Goal: Task Accomplishment & Management: Use online tool/utility

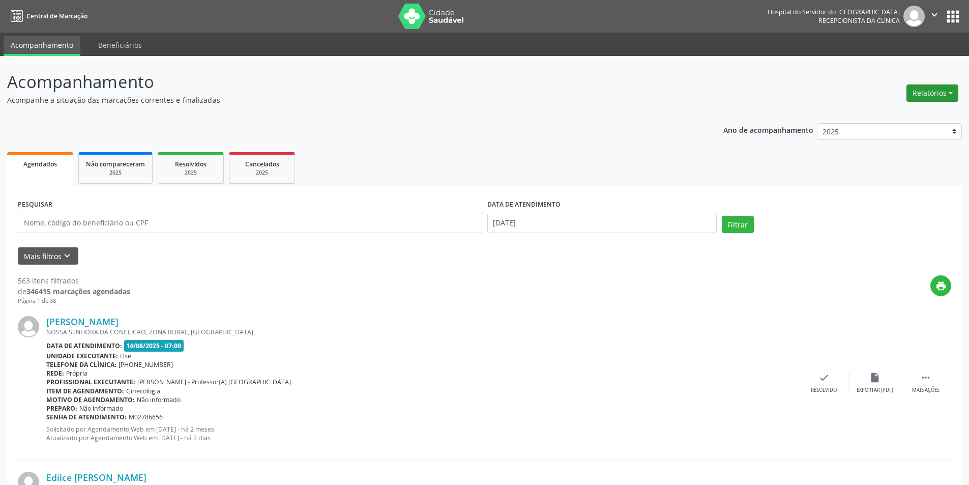
click at [920, 94] on button "Relatórios" at bounding box center [932, 92] width 52 height 17
click at [878, 116] on link "Agendamentos" at bounding box center [904, 115] width 109 height 14
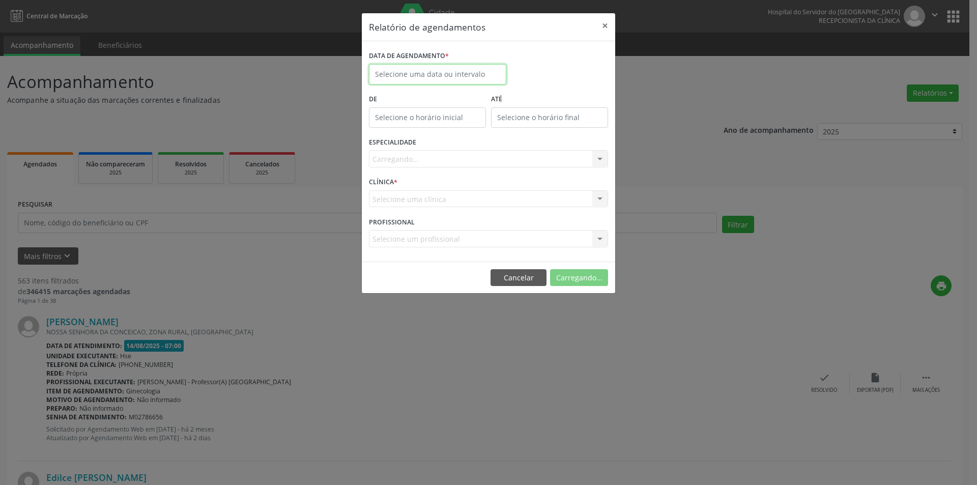
click at [425, 81] on body "Central de Marcação Hospital do Servidor do [GEOGRAPHIC_DATA] Recepcionista da …" at bounding box center [488, 242] width 977 height 485
click at [492, 169] on span "15" at bounding box center [492, 168] width 20 height 20
type input "[DATE]"
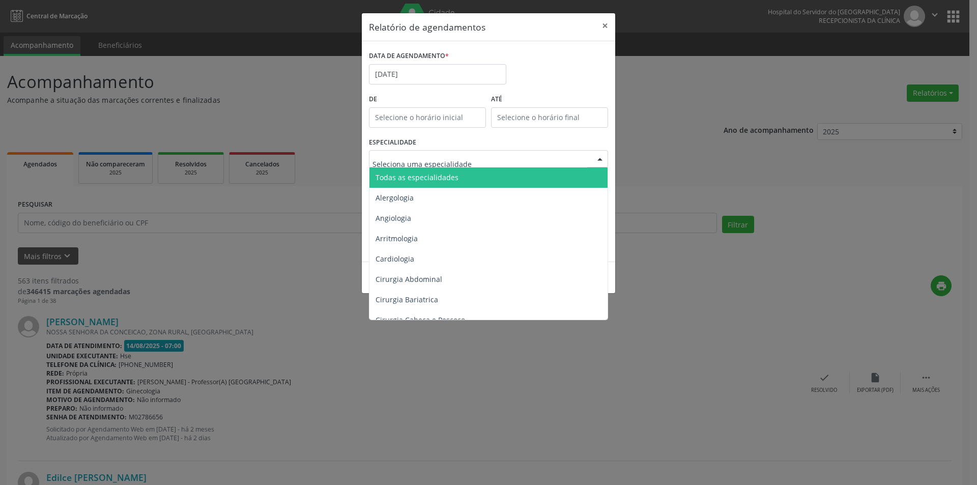
click at [425, 179] on span "Todas as especialidades" at bounding box center [416, 177] width 83 height 10
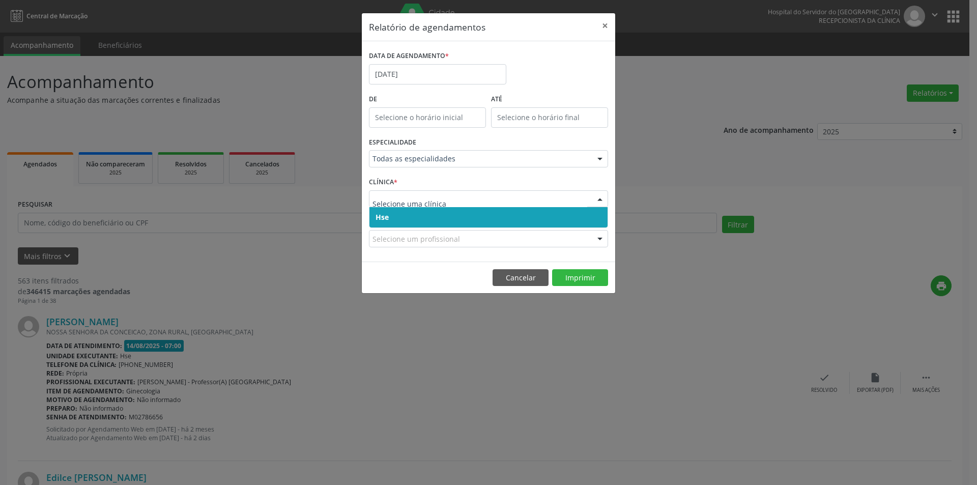
click at [416, 223] on span "Hse" at bounding box center [488, 217] width 238 height 20
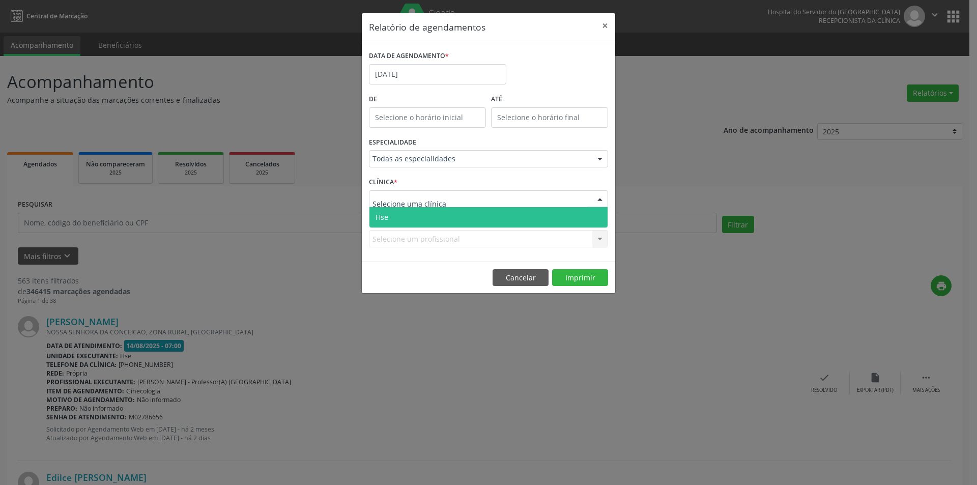
click at [414, 219] on span "Hse" at bounding box center [488, 217] width 238 height 20
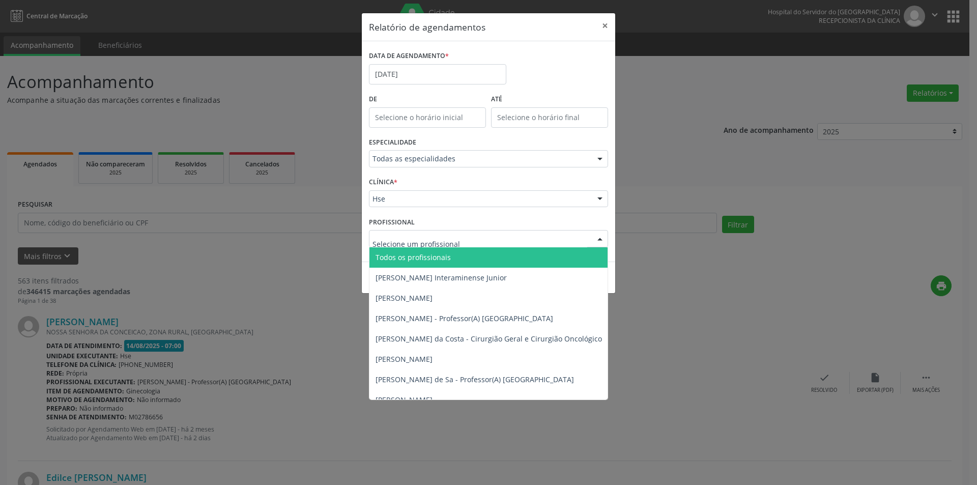
click at [432, 256] on span "Todos os profissionais" at bounding box center [412, 257] width 75 height 10
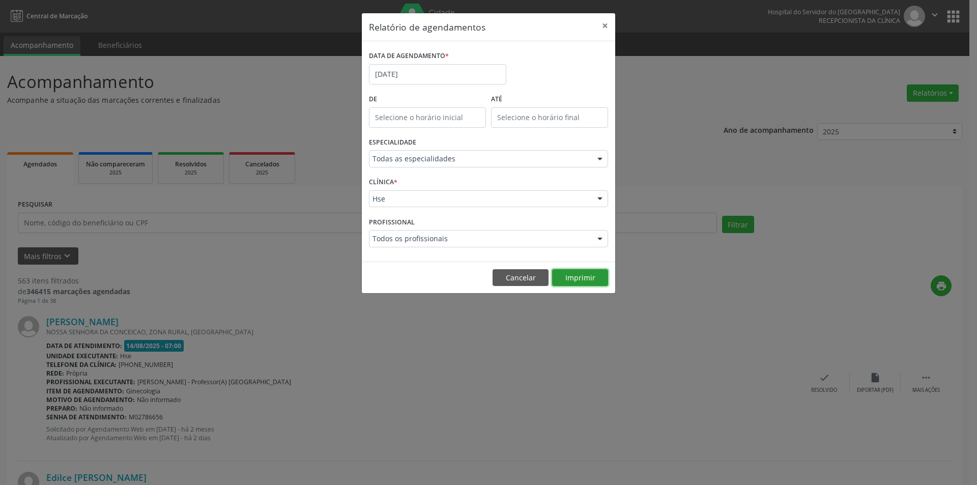
click at [585, 279] on button "Imprimir" at bounding box center [580, 277] width 56 height 17
